Goal: Information Seeking & Learning: Learn about a topic

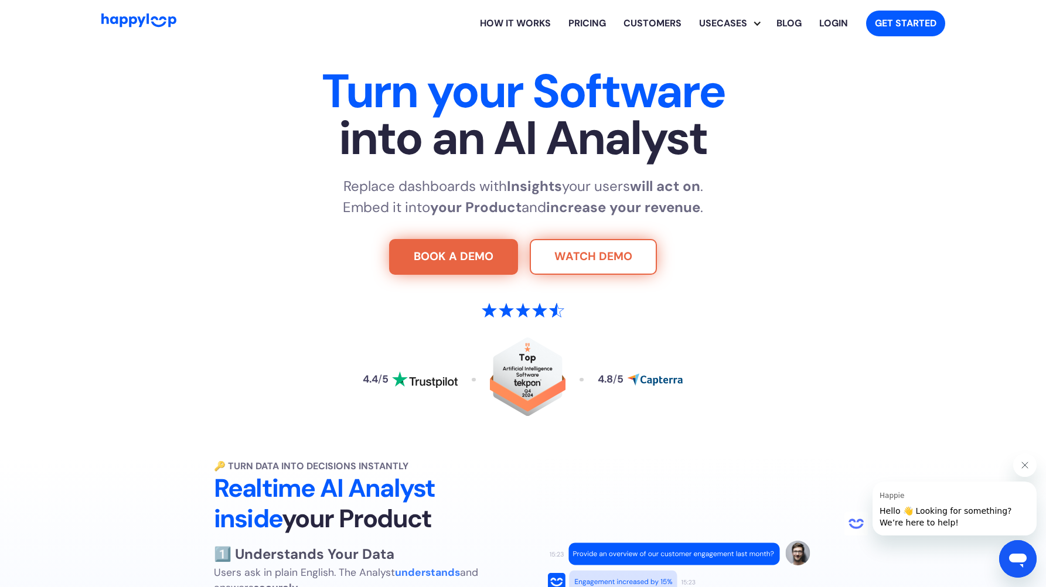
click at [581, 255] on link "WATCH DEMO" at bounding box center [593, 257] width 127 height 36
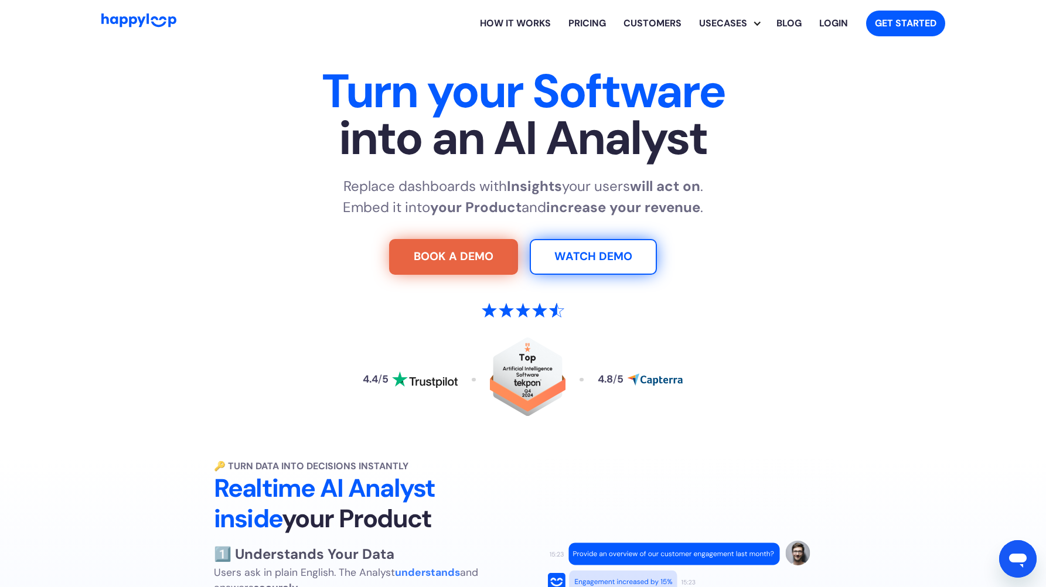
click at [595, 23] on link "Pricing" at bounding box center [586, 23] width 55 height 37
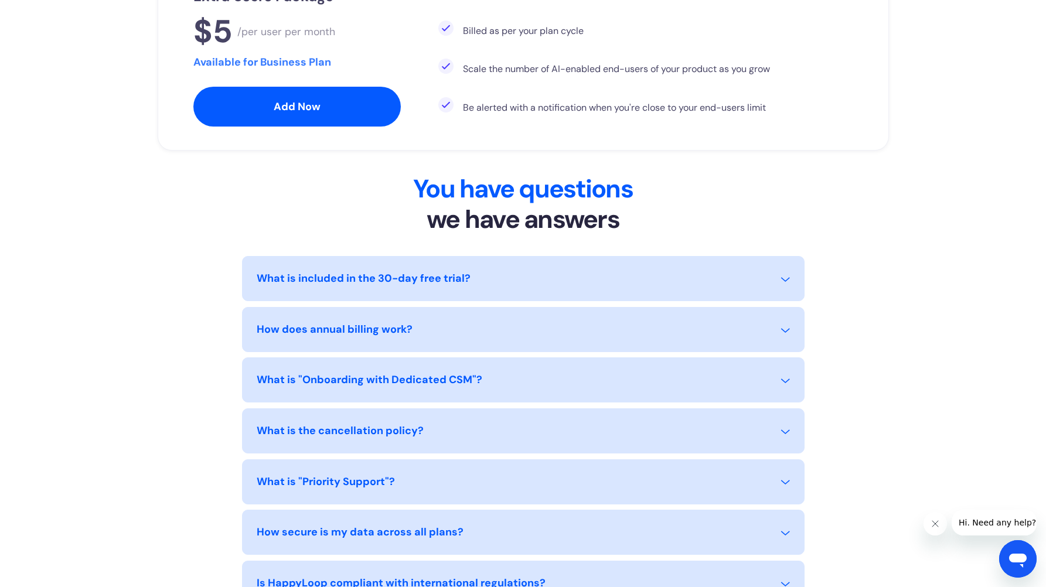
scroll to position [930, 0]
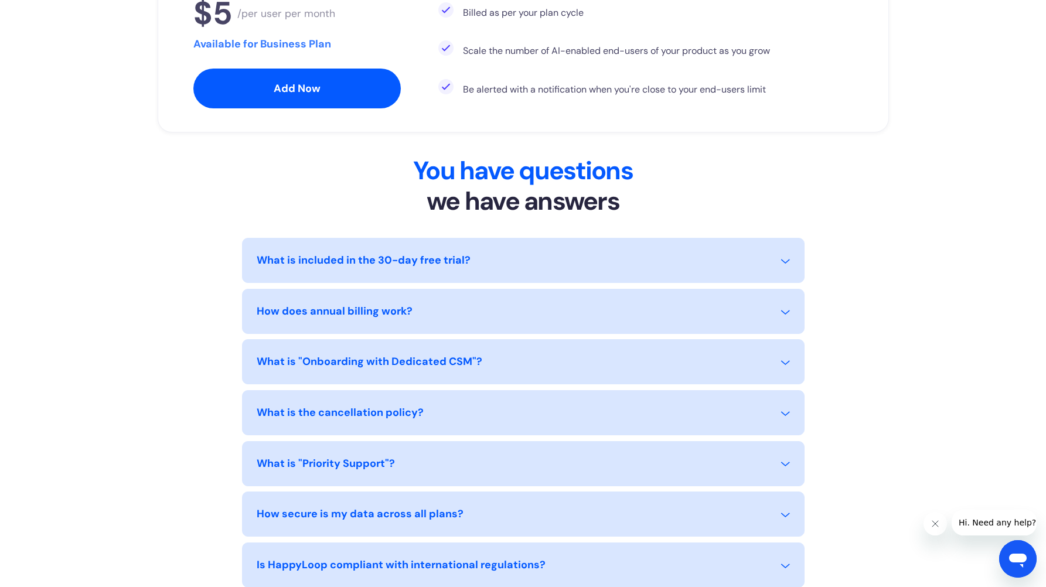
click at [403, 245] on div "What is included in the 30-day free trial? The 30-day free trial gives you full…" at bounding box center [523, 260] width 562 height 45
click at [403, 249] on div "What is included in the 30-day free trial? The 30-day free trial gives you full…" at bounding box center [523, 260] width 562 height 45
click at [403, 255] on div "What is included in the 30-day free trial?" at bounding box center [364, 260] width 214 height 16
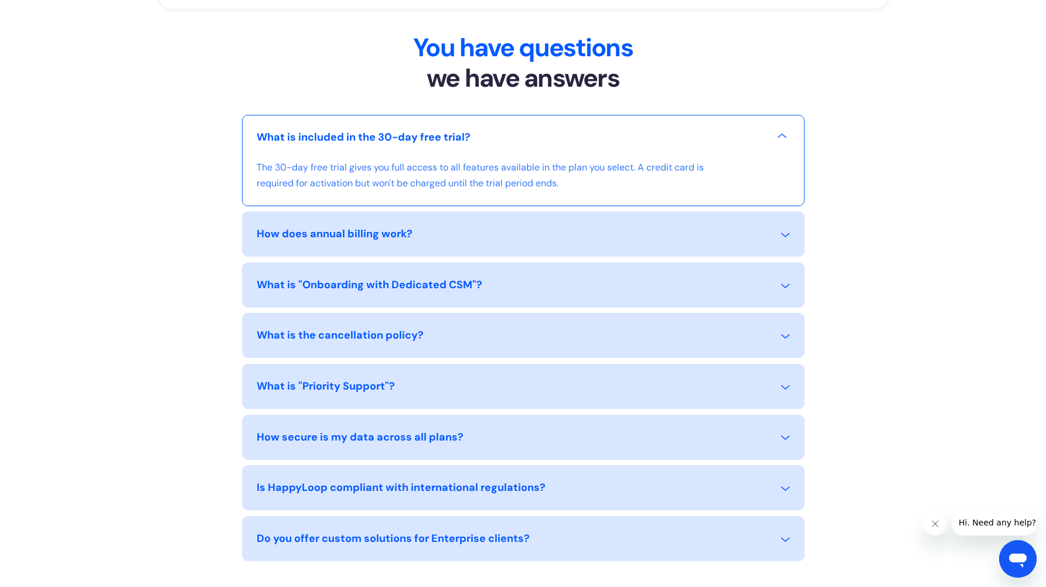
scroll to position [1058, 0]
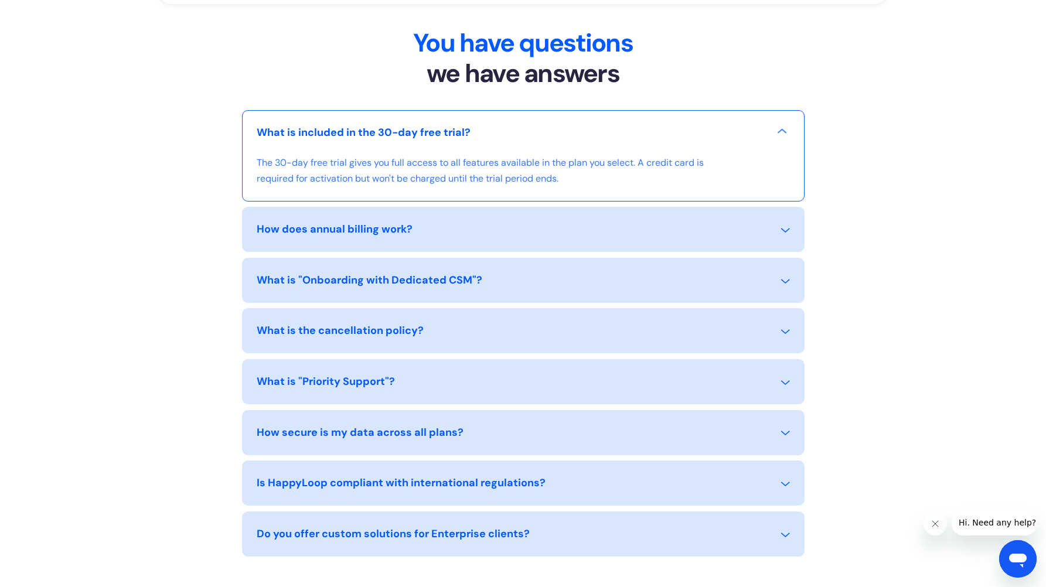
click at [384, 286] on div "What is "Onboarding with Dedicated CSM"?" at bounding box center [370, 280] width 226 height 16
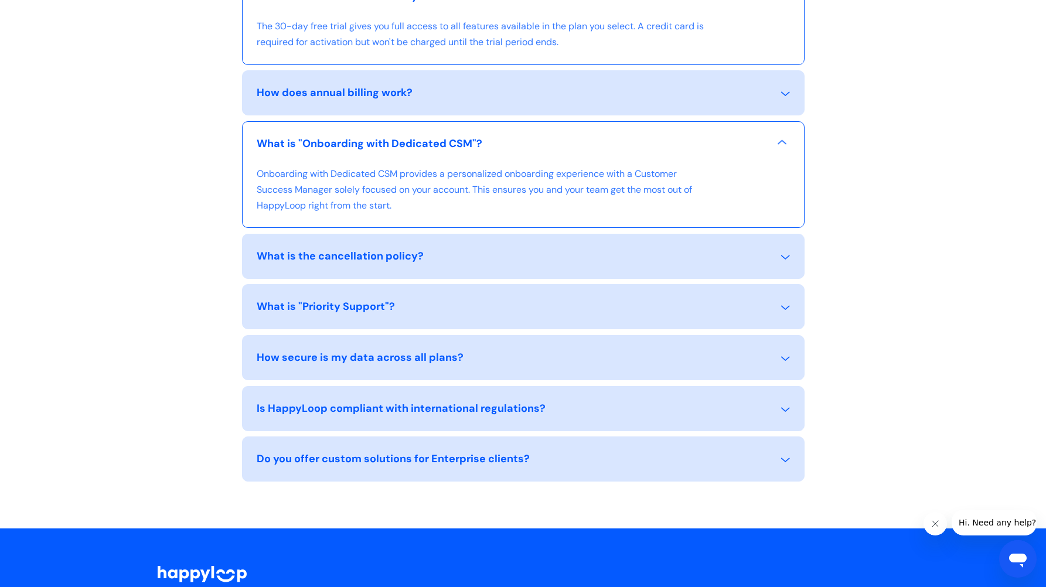
scroll to position [1204, 0]
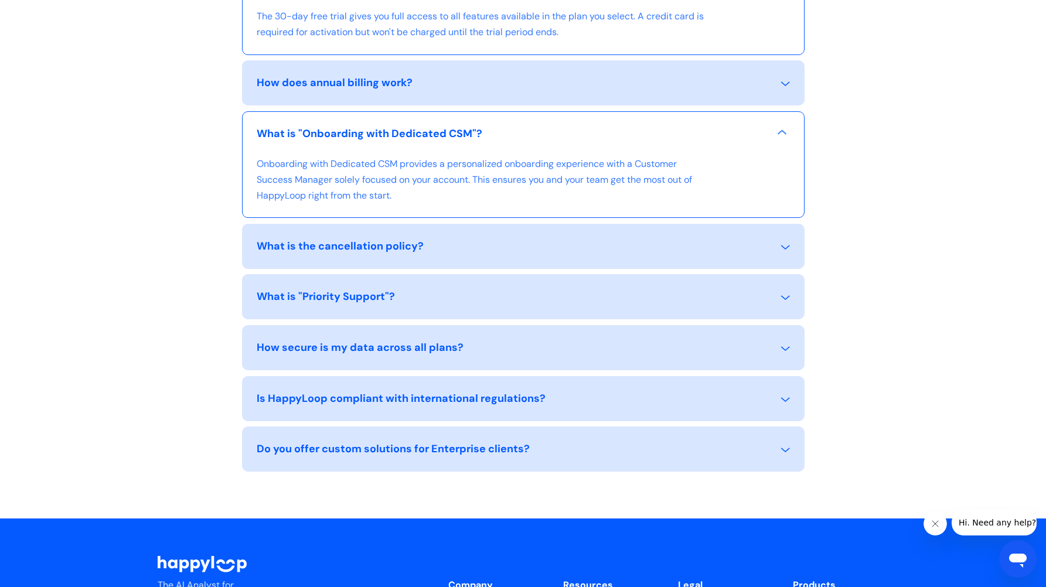
click at [354, 246] on div "What is the cancellation policy?" at bounding box center [340, 246] width 167 height 16
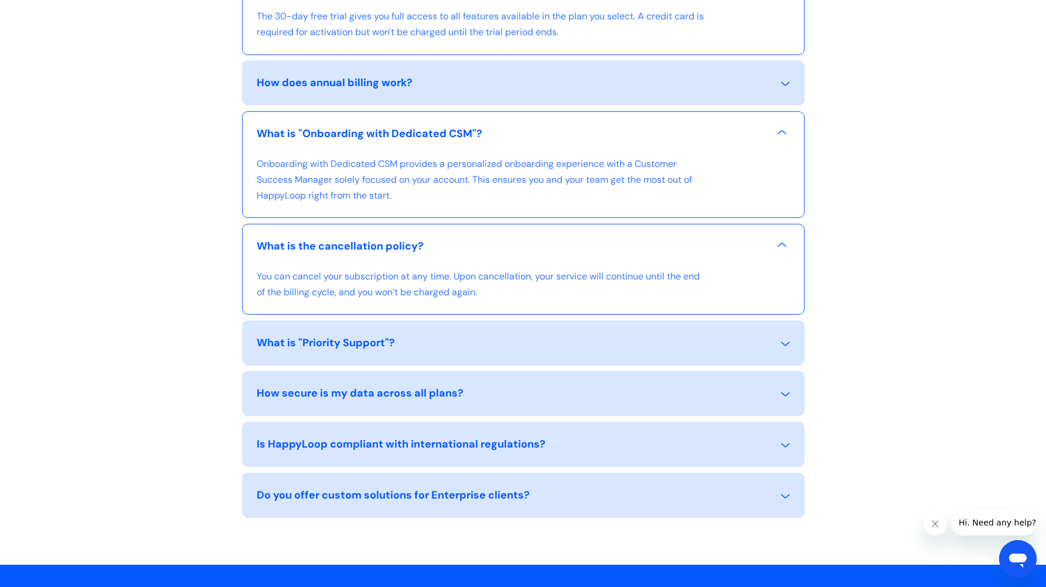
click at [366, 395] on div "How secure is my data across all plans?" at bounding box center [360, 393] width 207 height 16
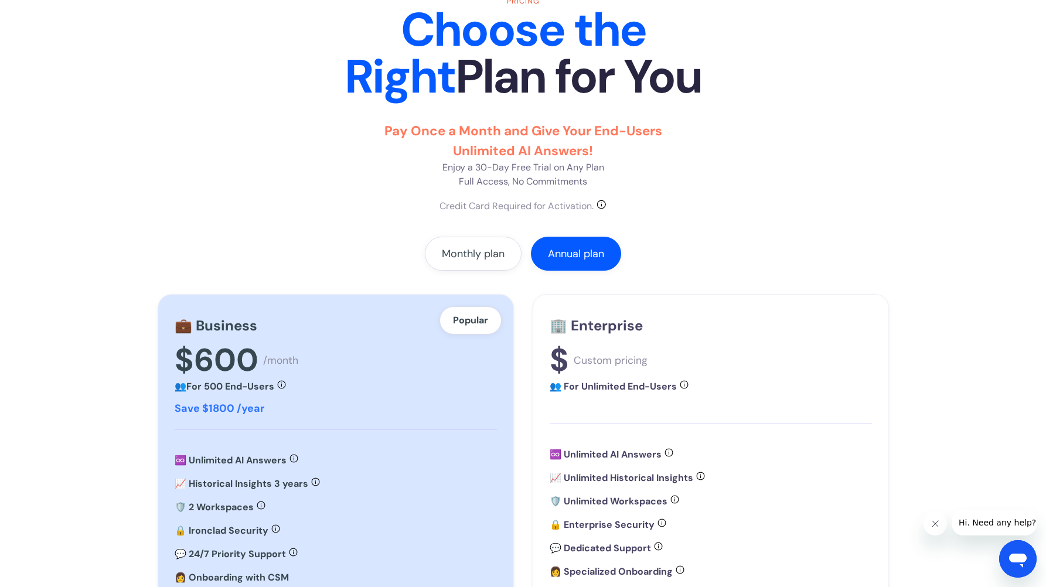
scroll to position [0, 0]
